Goal: Information Seeking & Learning: Learn about a topic

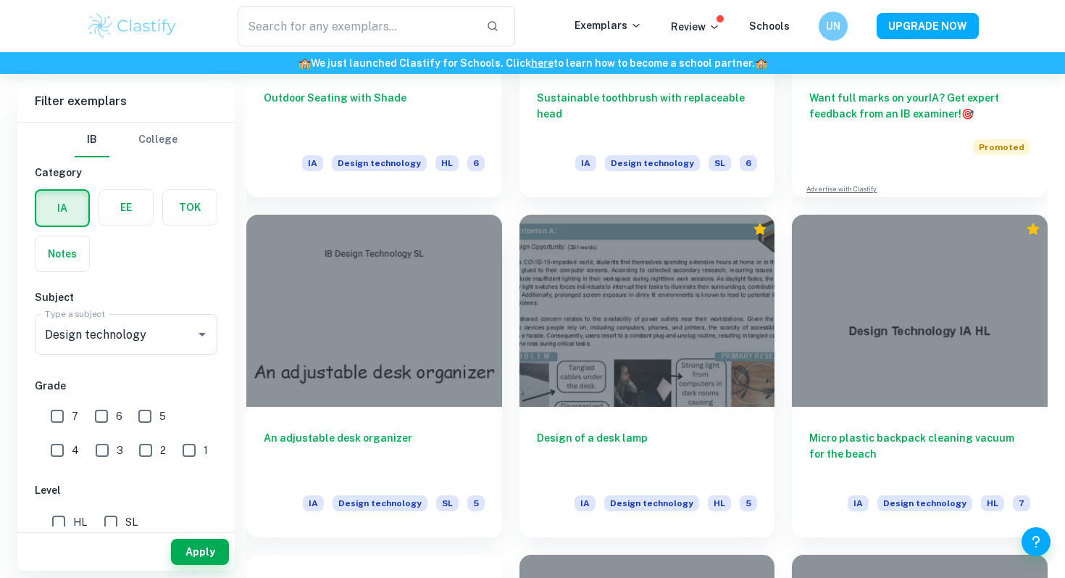
scroll to position [544, 0]
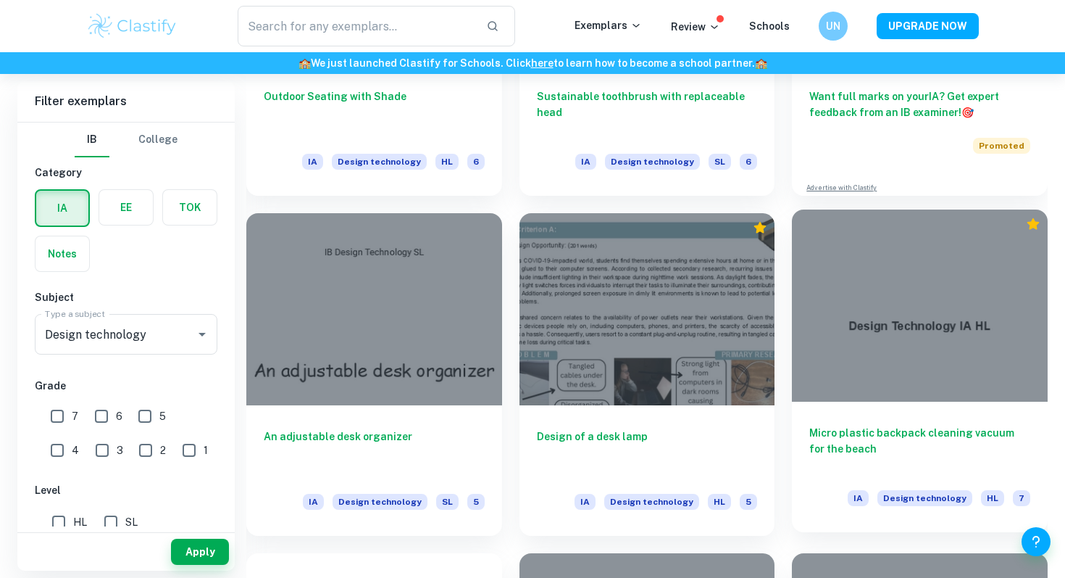
click at [936, 349] on div at bounding box center [920, 304] width 256 height 191
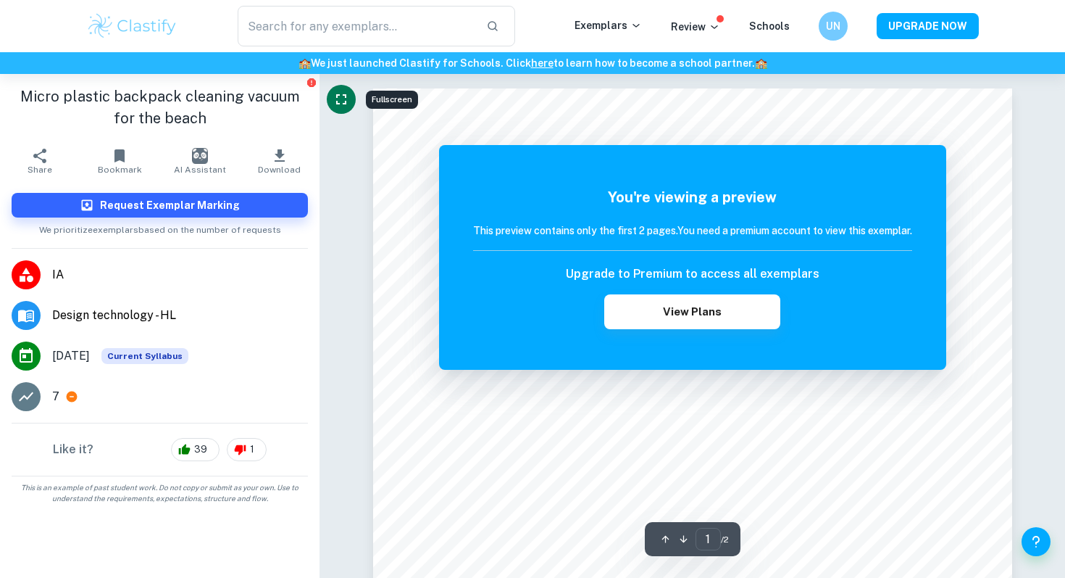
click at [349, 89] on button "Fullscreen" at bounding box center [341, 99] width 29 height 29
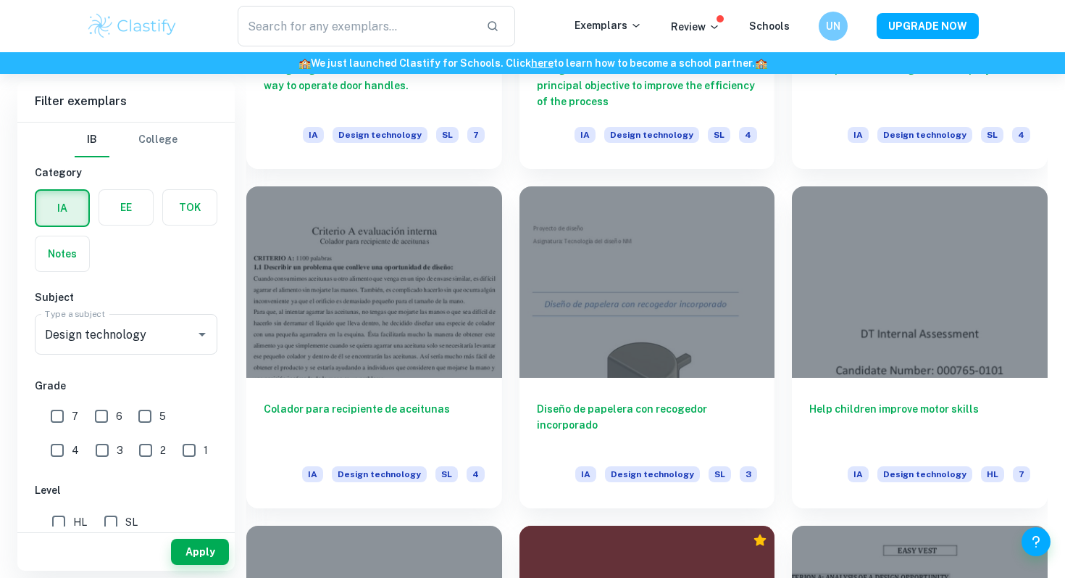
scroll to position [1593, 0]
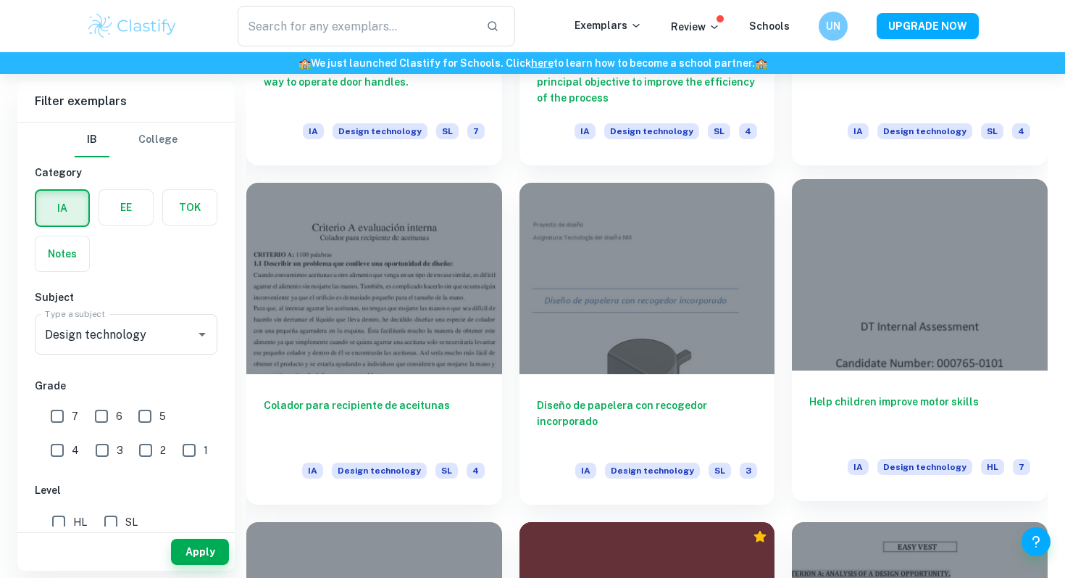
click at [858, 309] on div at bounding box center [920, 274] width 256 height 191
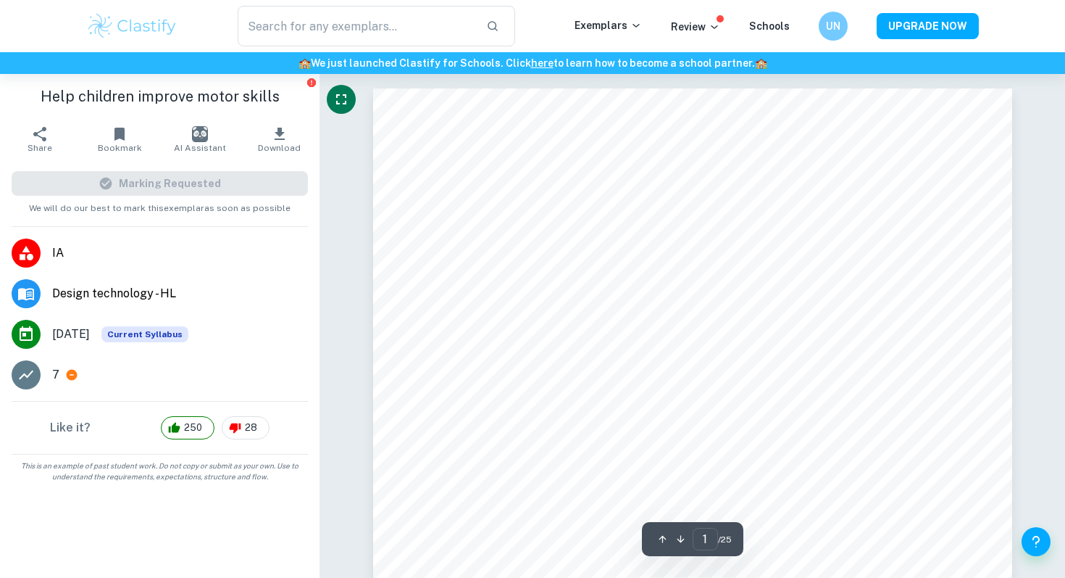
click at [339, 98] on icon "Fullscreen" at bounding box center [341, 99] width 17 height 17
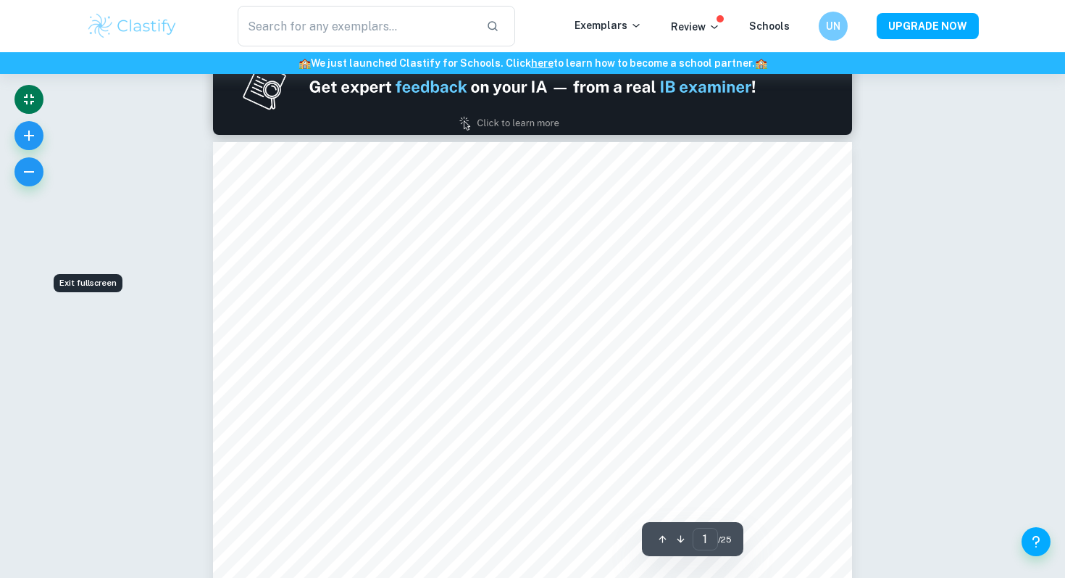
scroll to position [723, 0]
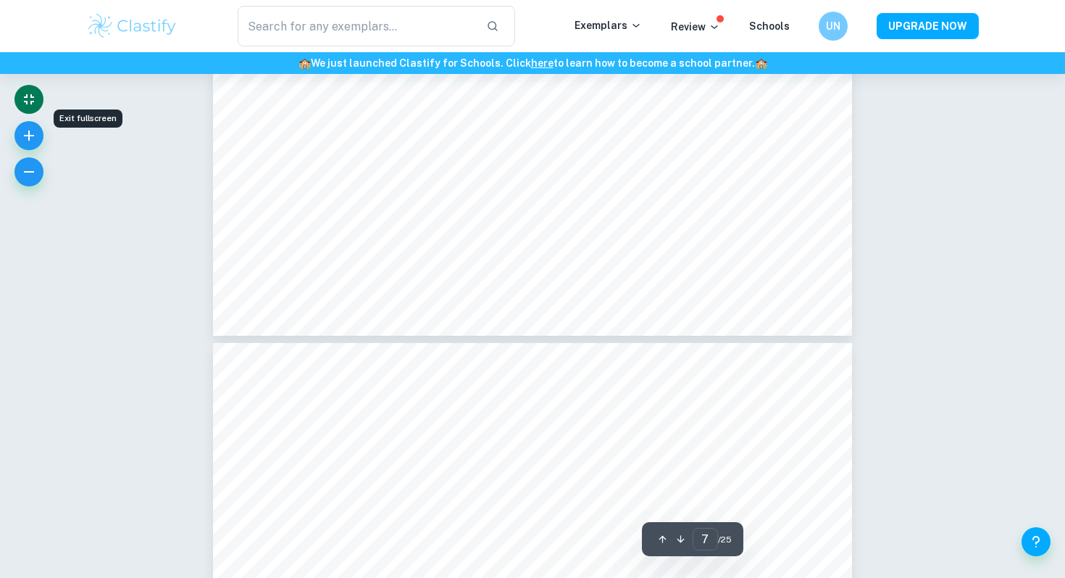
type input "8"
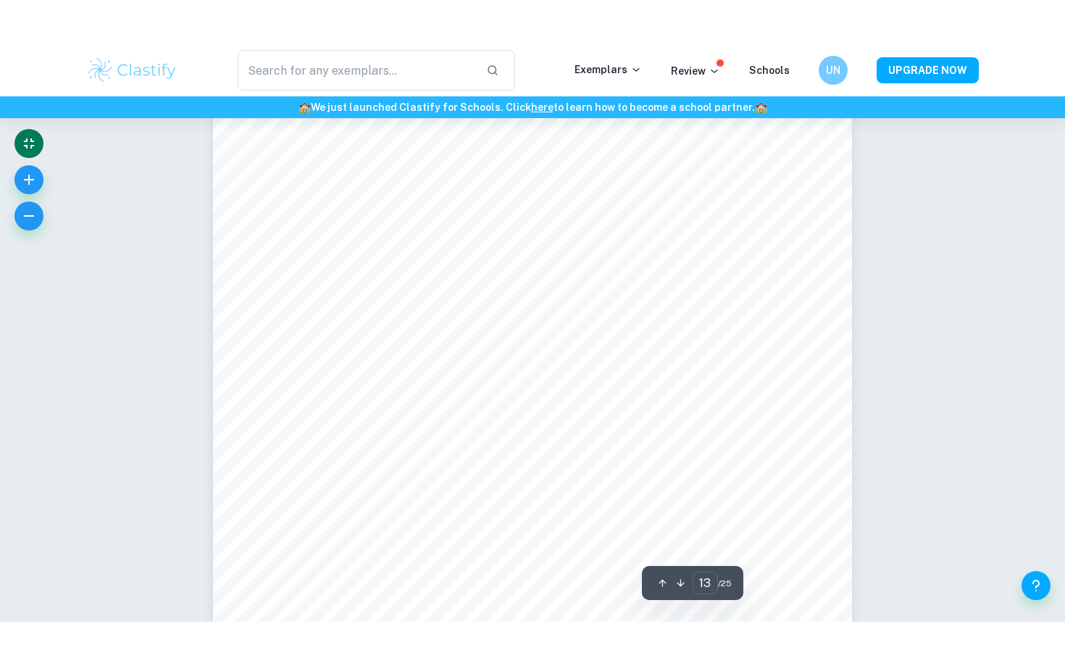
scroll to position [11567, 0]
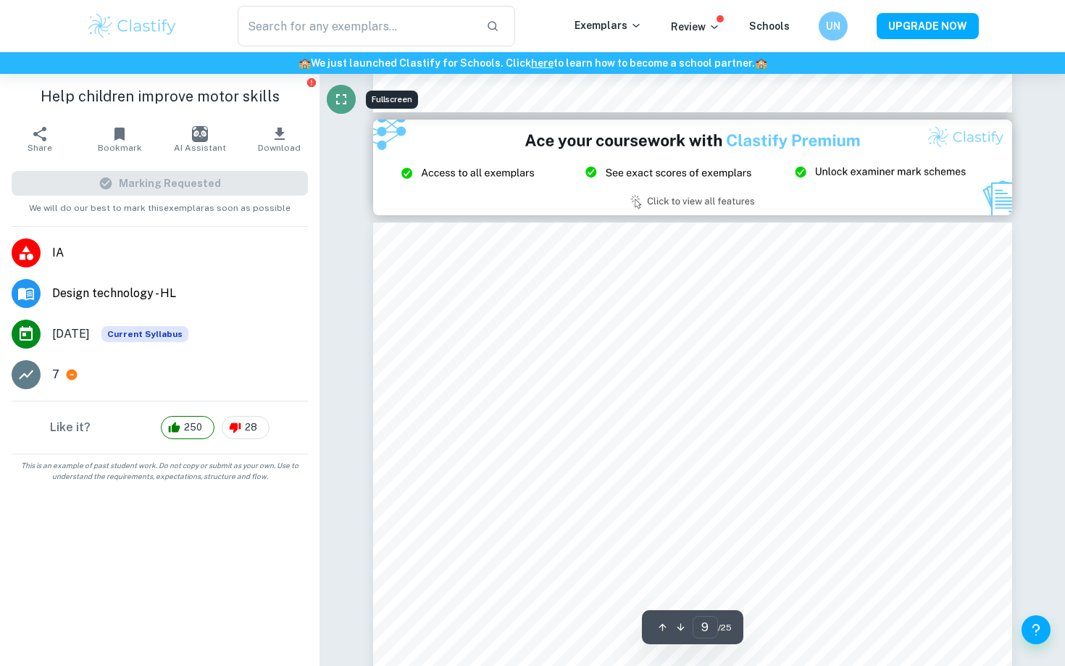
click at [344, 97] on icon "Fullscreen" at bounding box center [341, 99] width 17 height 17
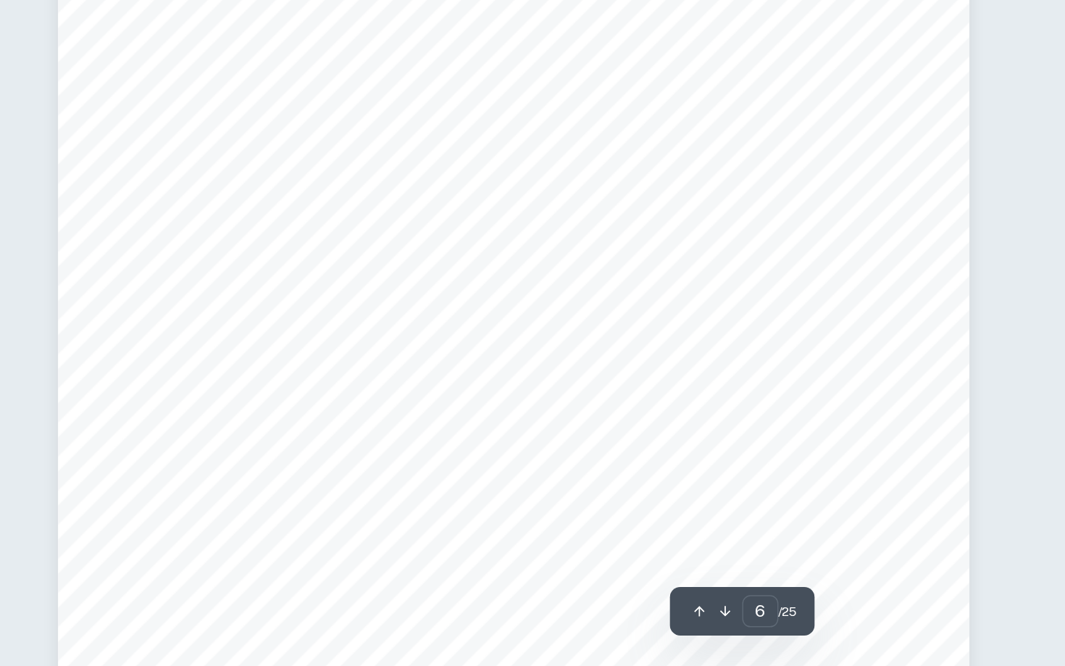
scroll to position [5041, 0]
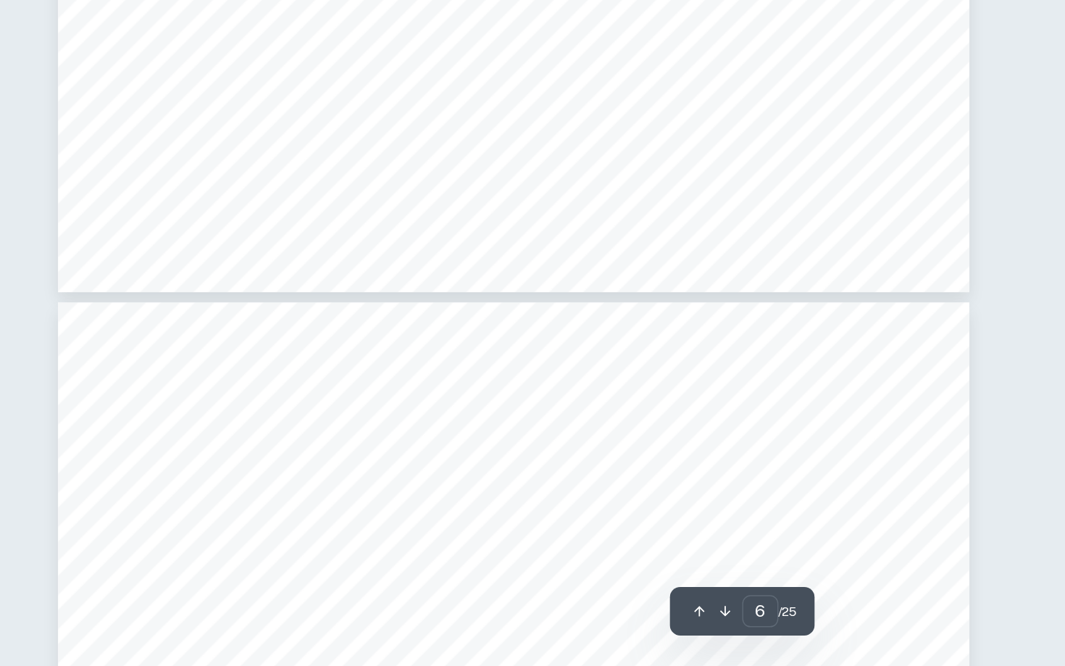
type input "7"
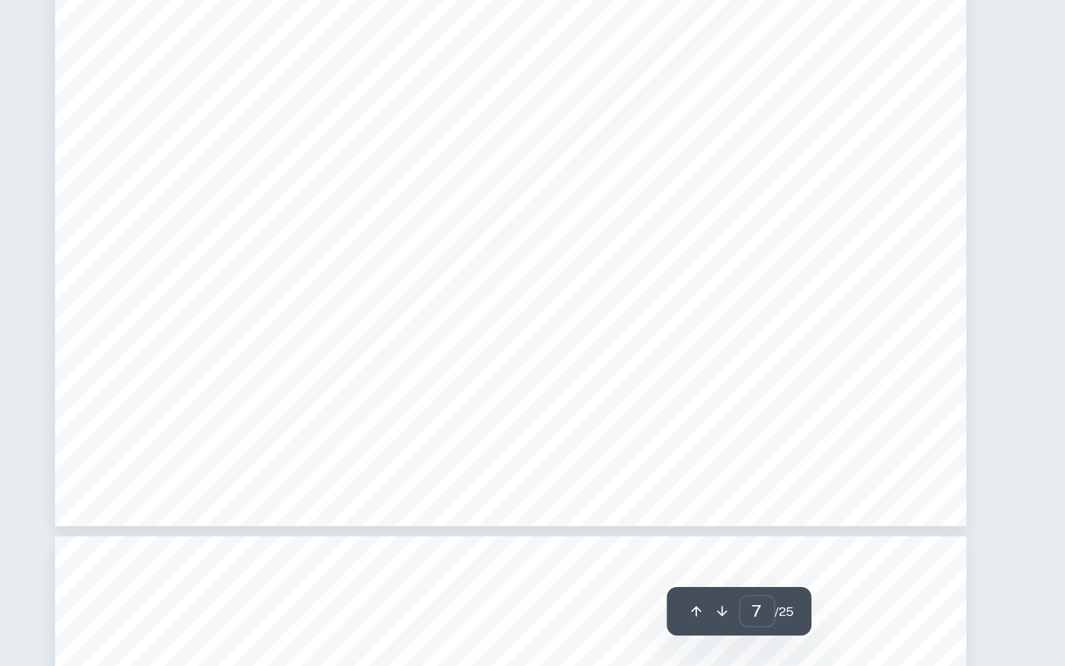
scroll to position [6258, 0]
